Goal: Task Accomplishment & Management: Manage account settings

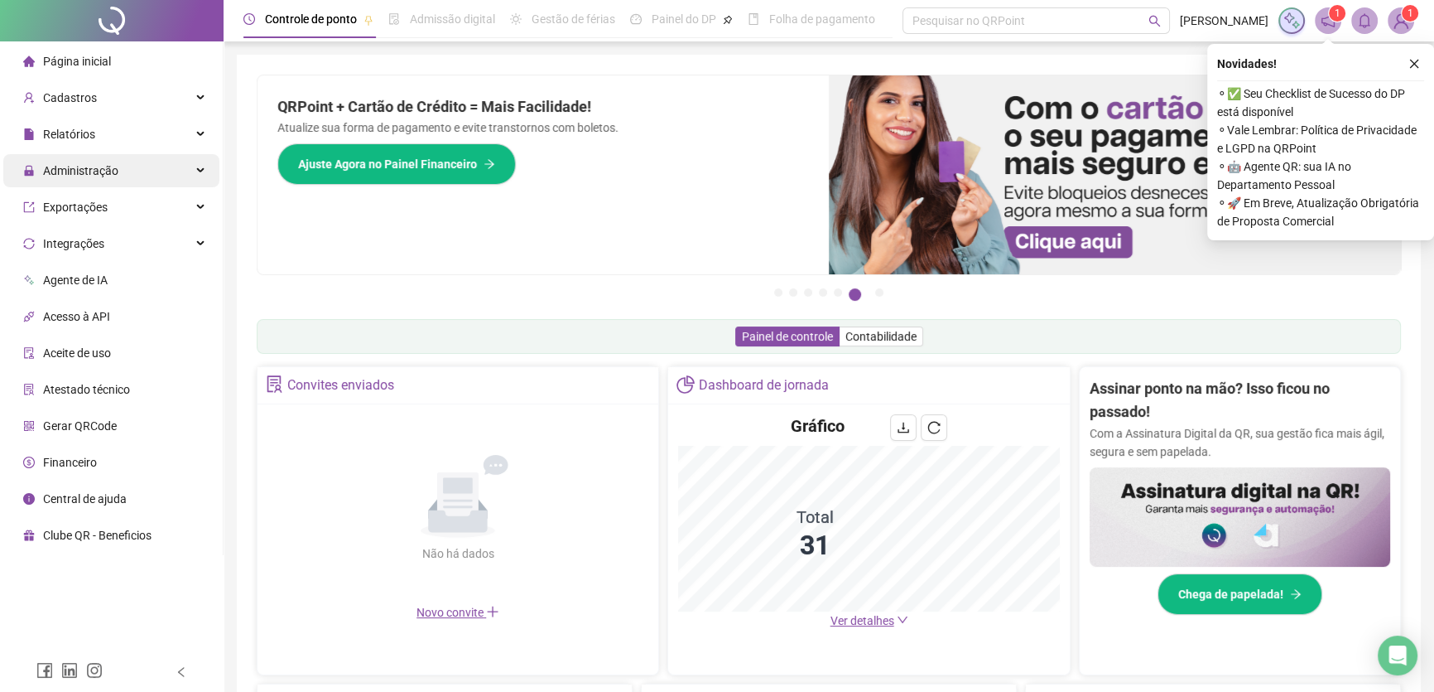
click at [99, 174] on span "Administração" at bounding box center [80, 170] width 75 height 13
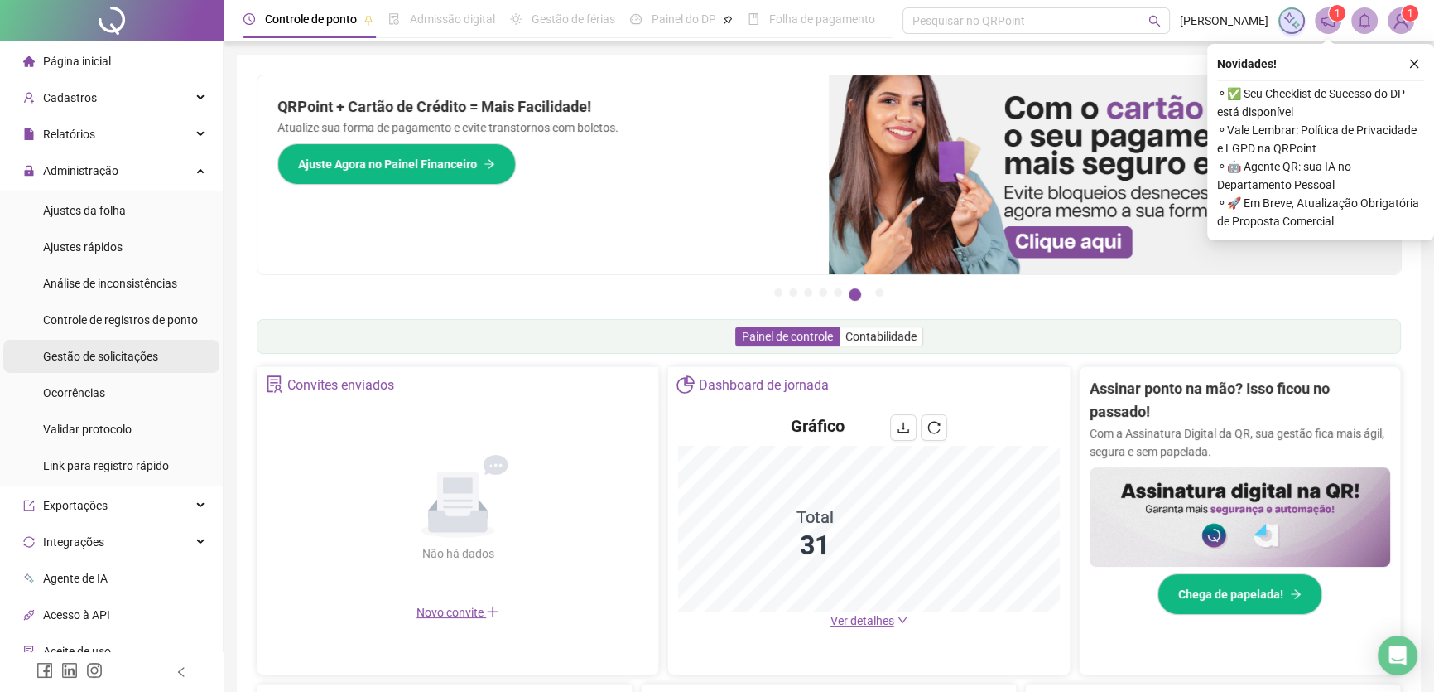
click at [104, 352] on span "Gestão de solicitações" at bounding box center [100, 355] width 115 height 13
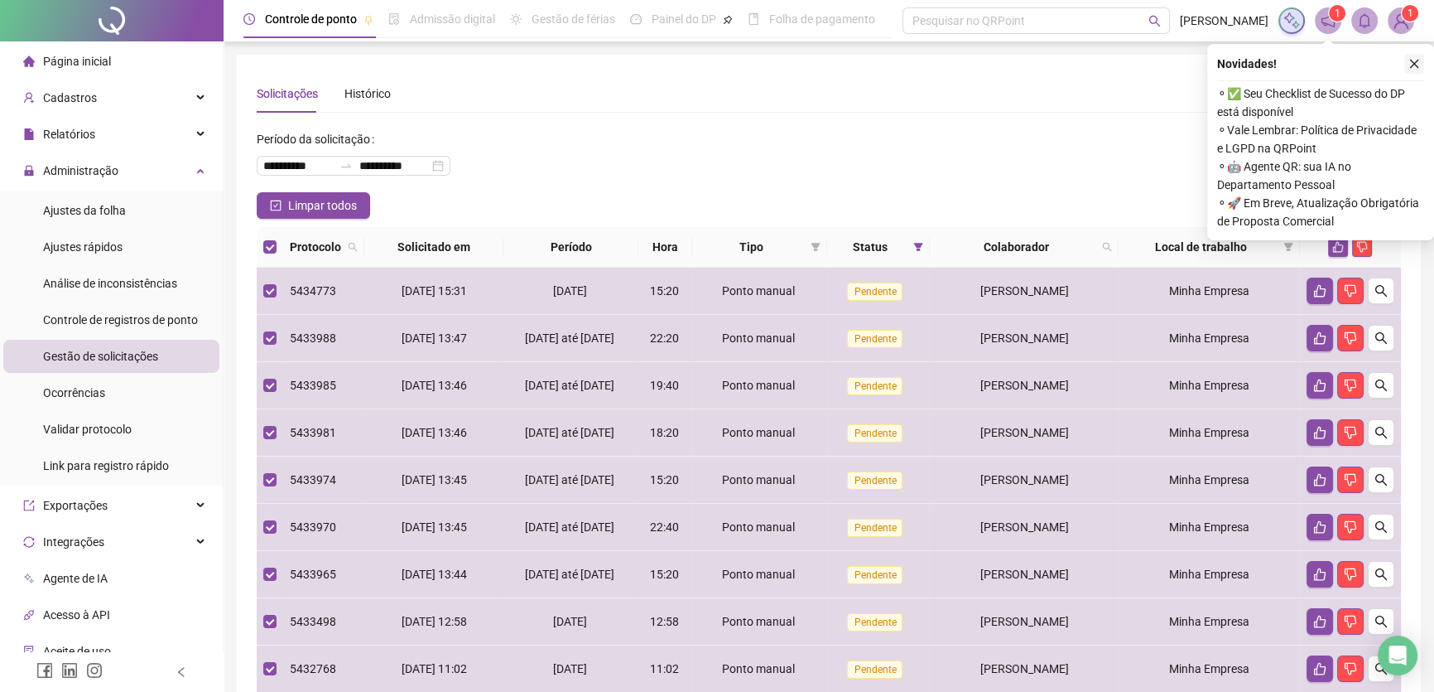
click at [1415, 62] on icon "close" at bounding box center [1415, 64] width 12 height 12
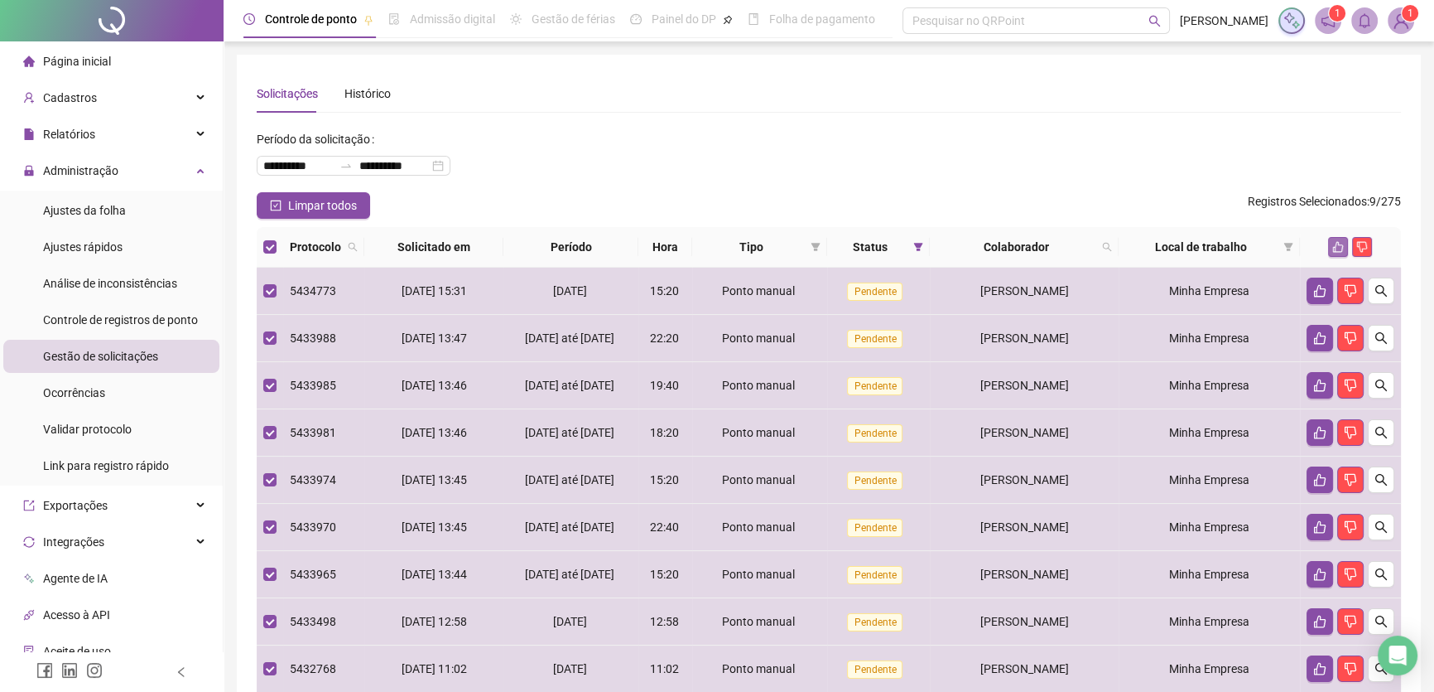
click at [1338, 243] on icon "like" at bounding box center [1338, 247] width 11 height 11
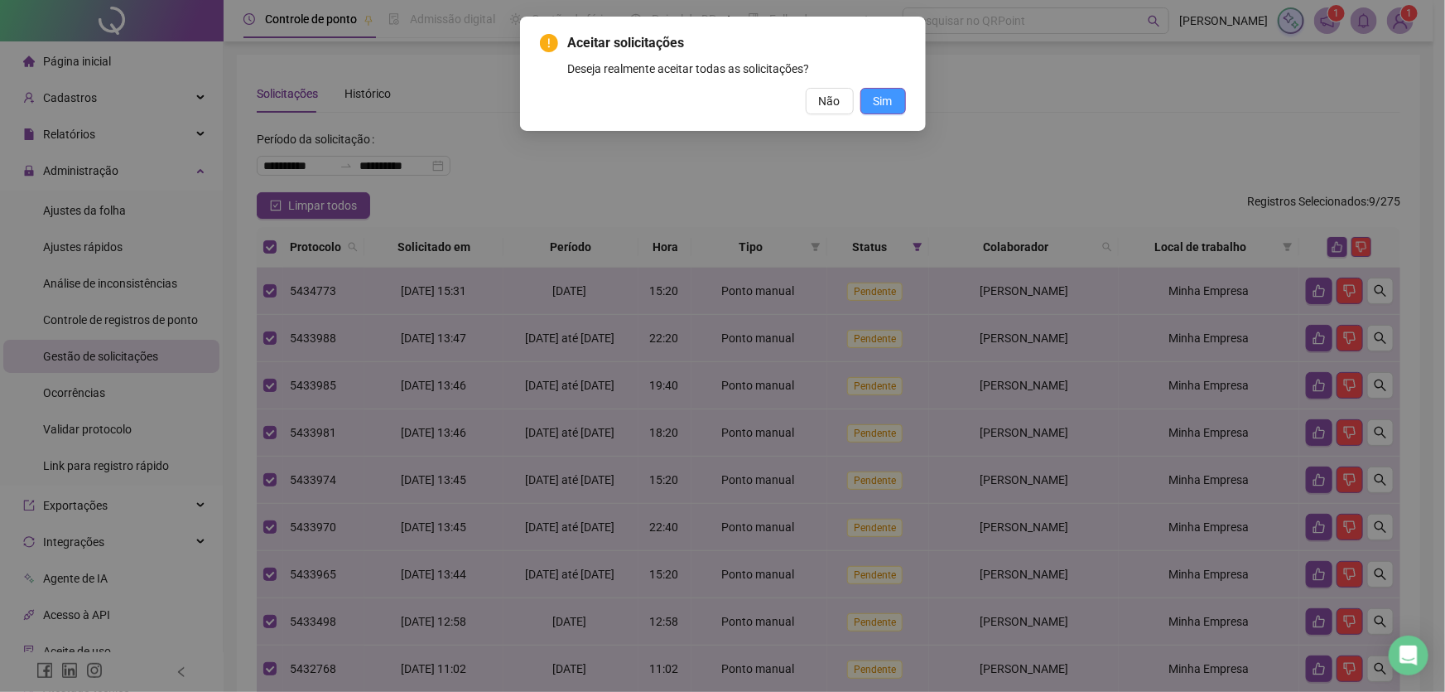
click at [888, 90] on button "Sim" at bounding box center [883, 101] width 46 height 27
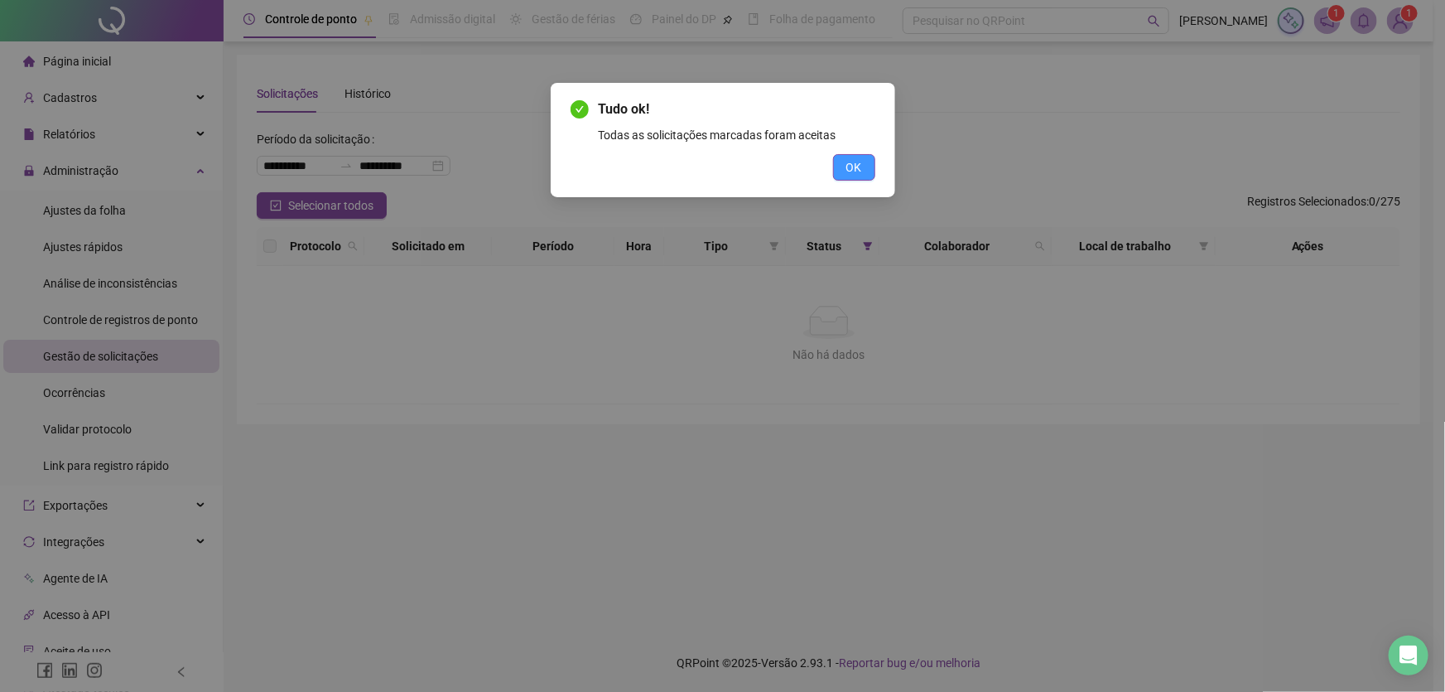
click at [873, 166] on button "OK" at bounding box center [854, 167] width 42 height 27
